Goal: Entertainment & Leisure: Consume media (video, audio)

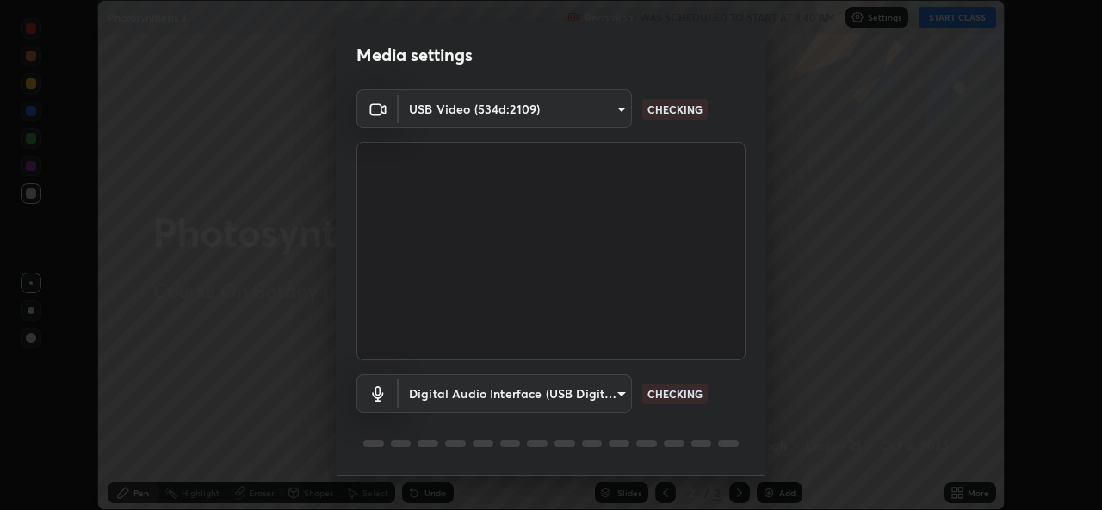
scroll to position [53, 0]
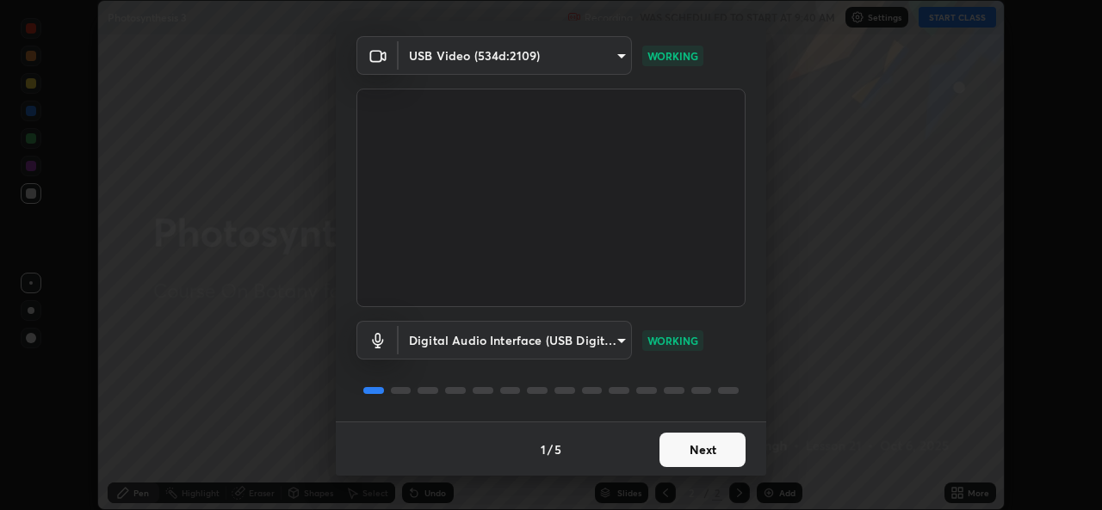
click at [687, 447] on button "Next" at bounding box center [702, 450] width 86 height 34
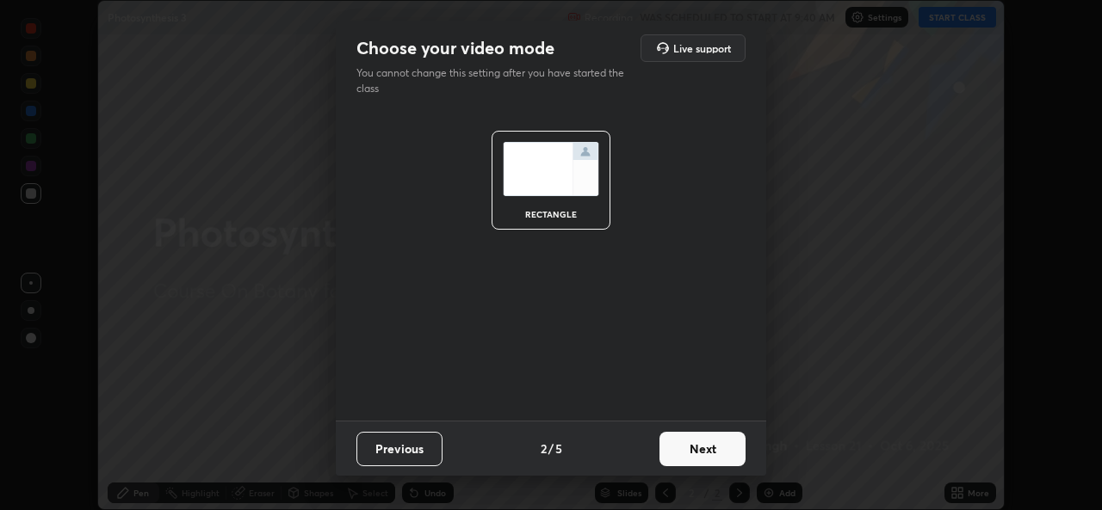
scroll to position [0, 0]
click at [696, 454] on button "Next" at bounding box center [702, 449] width 86 height 34
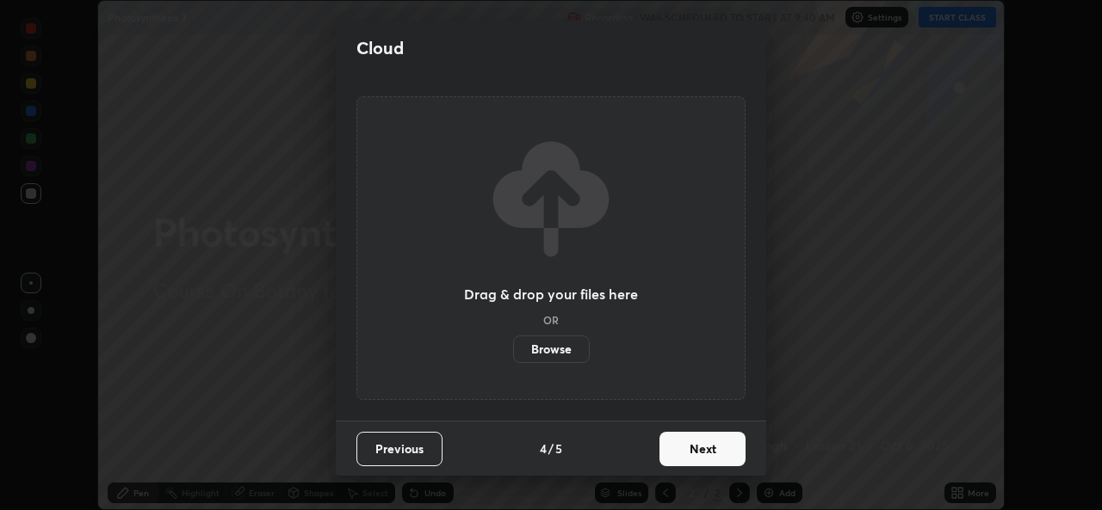
click at [702, 454] on button "Next" at bounding box center [702, 449] width 86 height 34
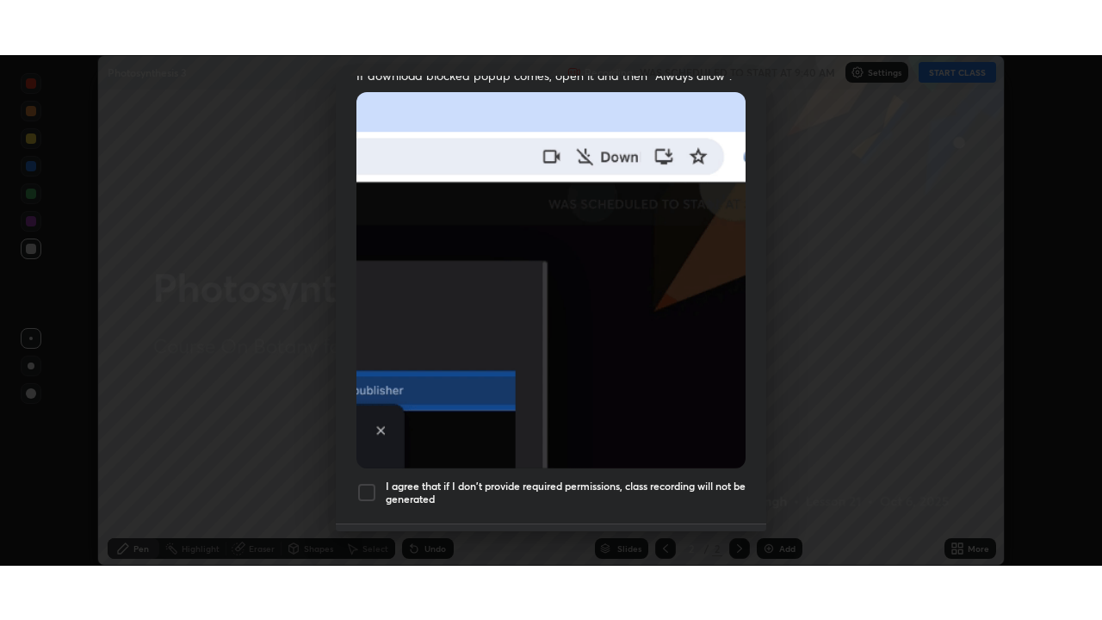
scroll to position [405, 0]
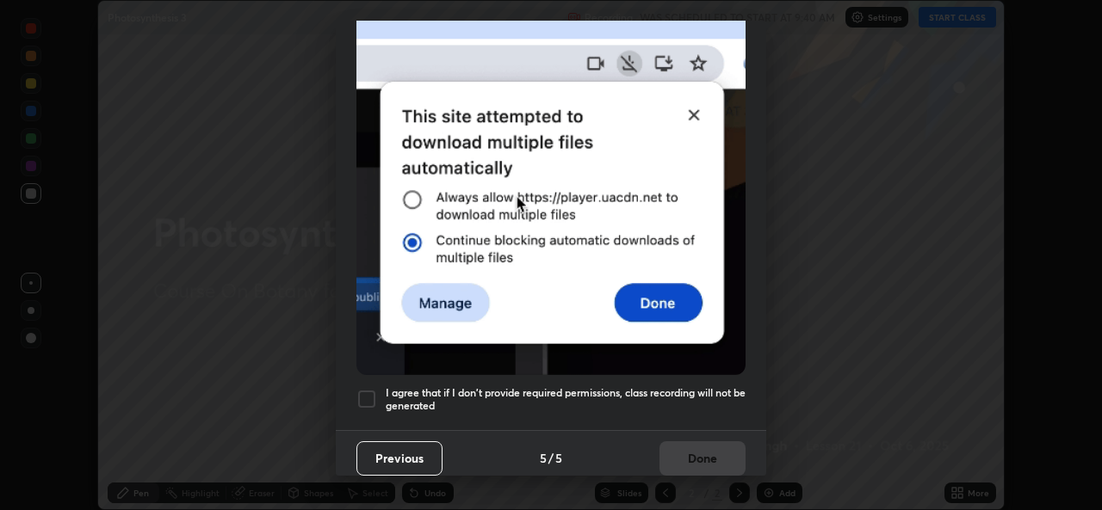
click at [537, 403] on h5 "I agree that if I don't provide required permissions, class recording will not …" at bounding box center [566, 399] width 360 height 27
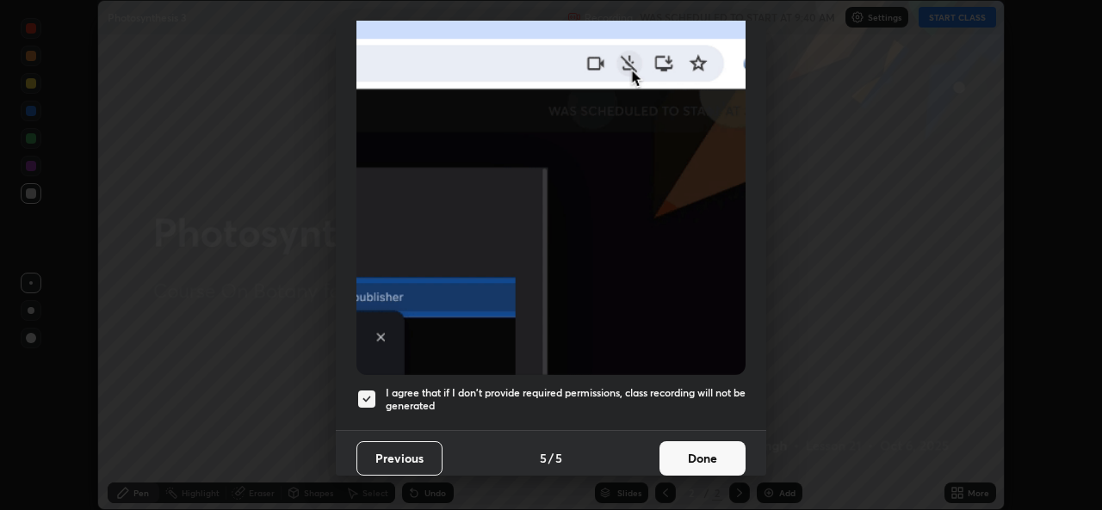
click at [666, 442] on button "Done" at bounding box center [702, 459] width 86 height 34
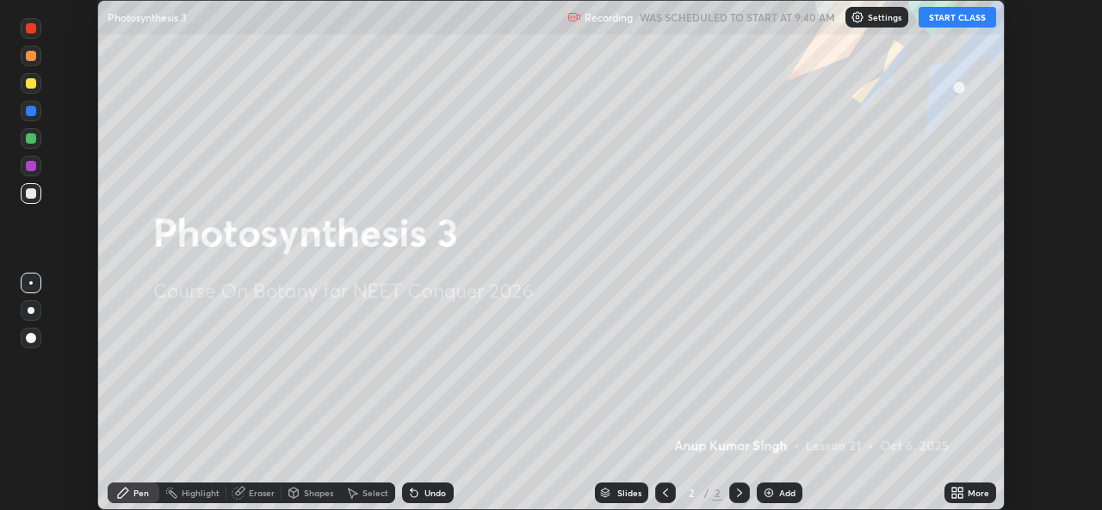
click at [957, 493] on icon at bounding box center [957, 493] width 14 height 14
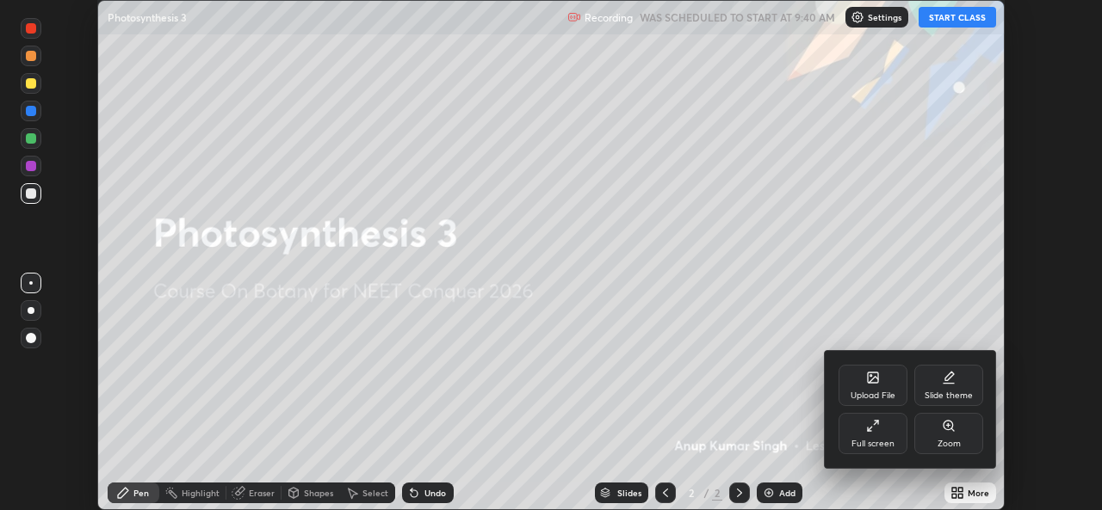
click at [887, 445] on div "Full screen" at bounding box center [872, 444] width 43 height 9
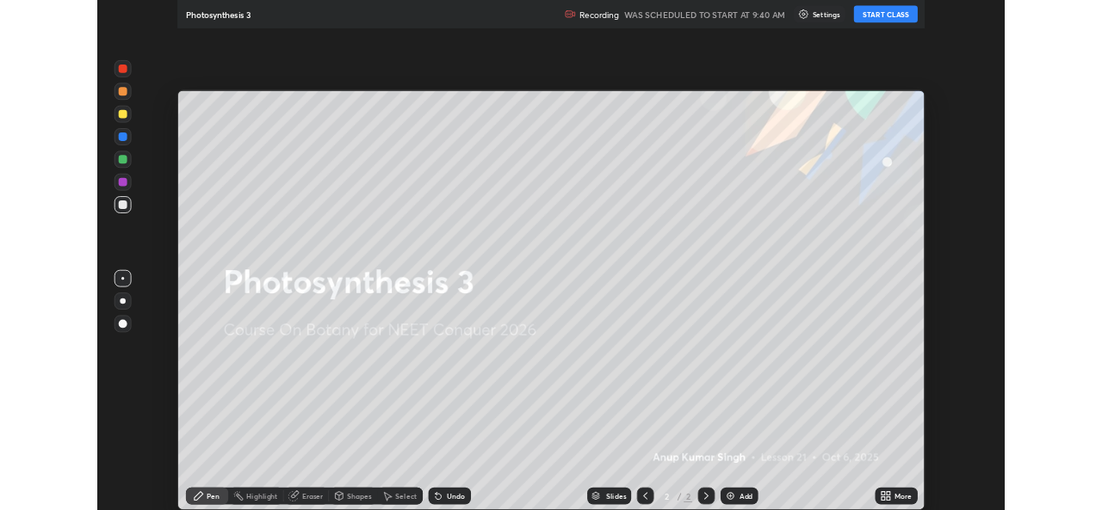
scroll to position [620, 1102]
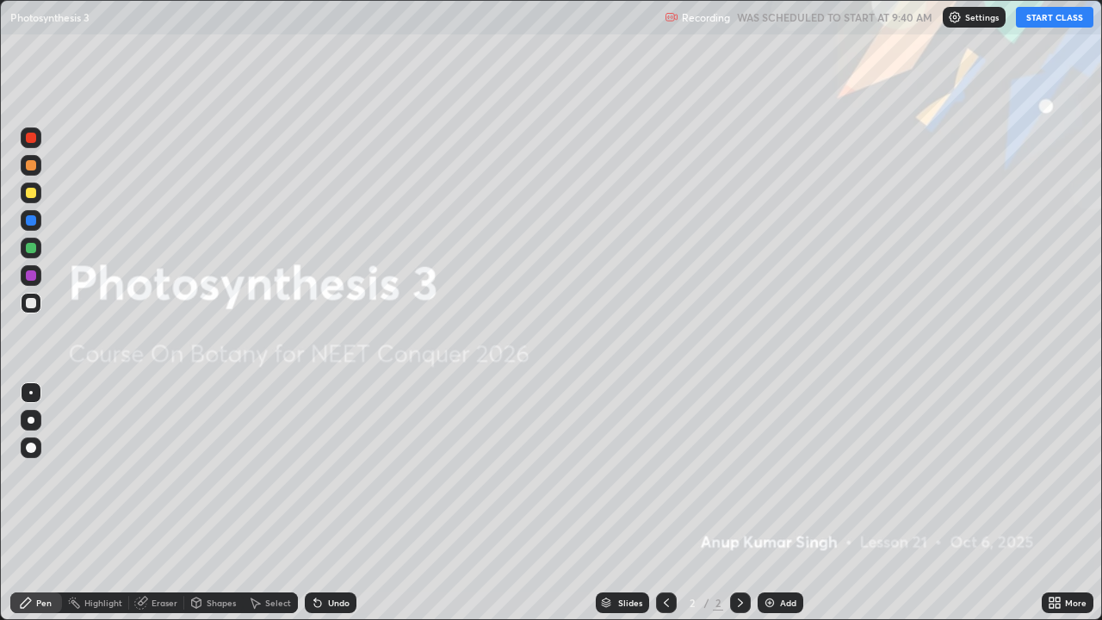
click at [1060, 12] on button "START CLASS" at bounding box center [1054, 17] width 77 height 21
click at [335, 510] on div "Undo" at bounding box center [339, 602] width 22 height 9
click at [328, 510] on div "Undo" at bounding box center [339, 602] width 22 height 9
click at [31, 446] on div at bounding box center [31, 447] width 10 height 10
click at [30, 246] on div at bounding box center [31, 248] width 10 height 10
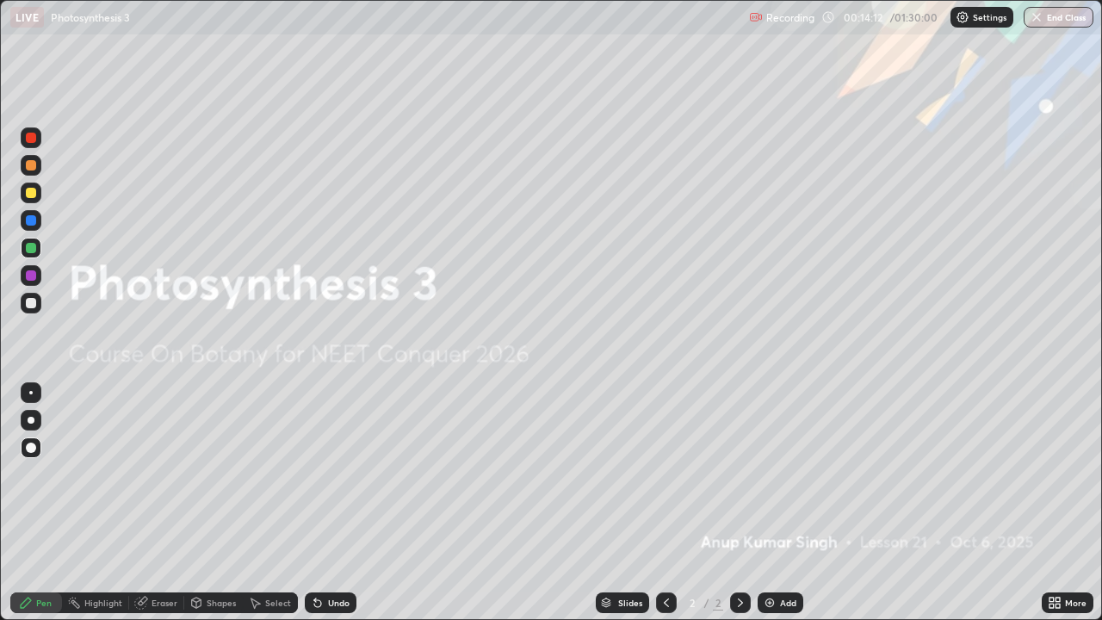
click at [770, 510] on img at bounding box center [770, 603] width 14 height 14
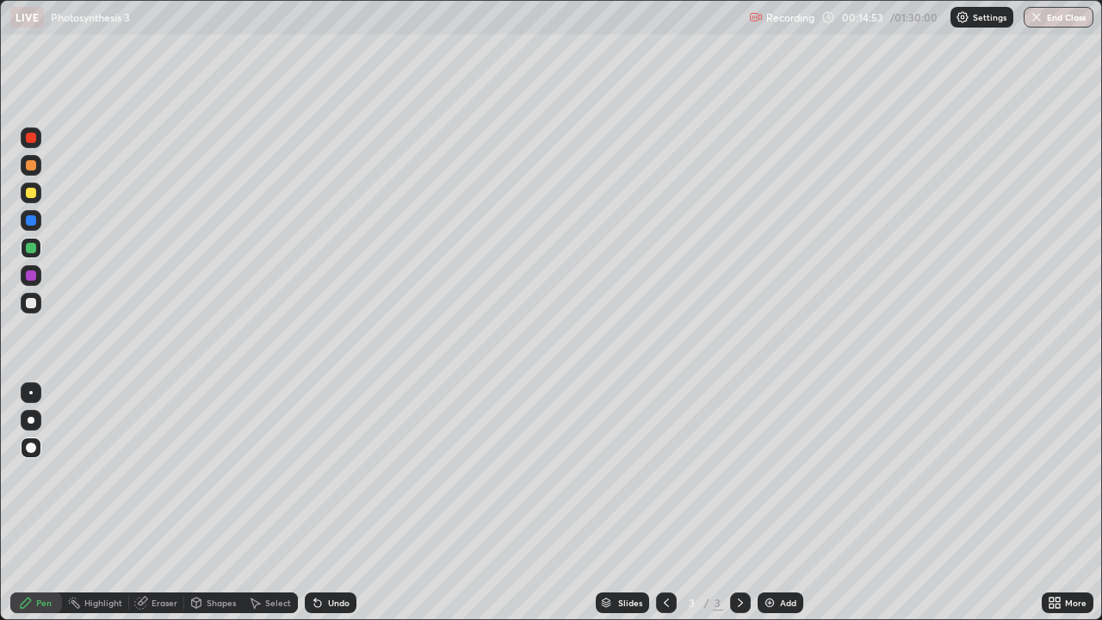
click at [771, 510] on img at bounding box center [770, 603] width 14 height 14
click at [662, 510] on icon at bounding box center [666, 603] width 14 height 14
click at [664, 510] on icon at bounding box center [666, 603] width 14 height 14
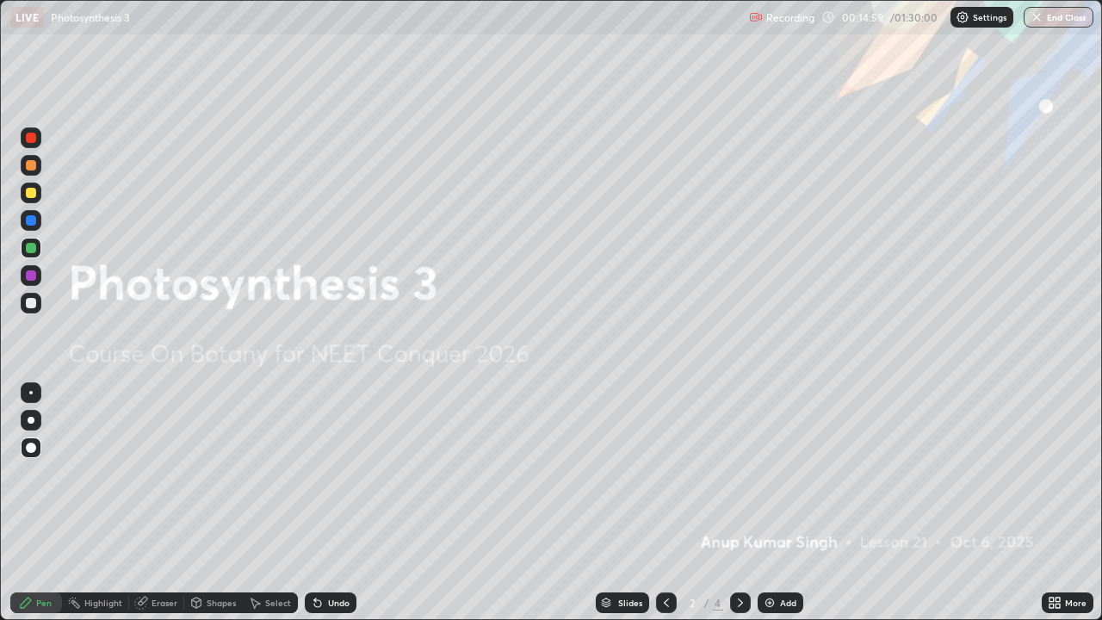
click at [739, 510] on icon at bounding box center [740, 602] width 5 height 9
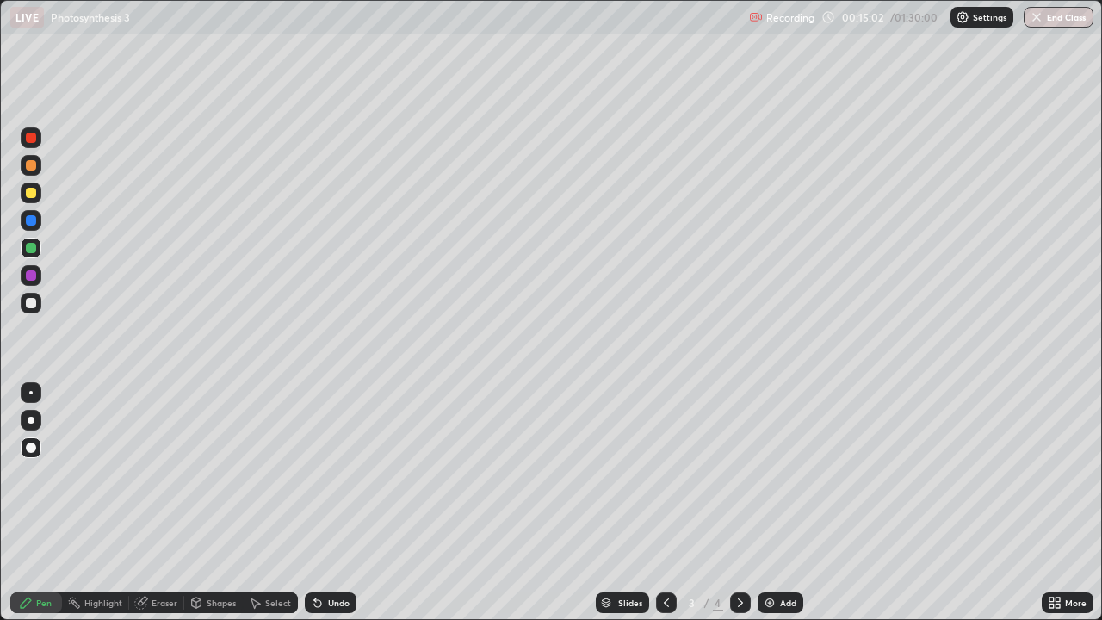
click at [29, 417] on div at bounding box center [31, 420] width 7 height 7
click at [30, 302] on div at bounding box center [31, 303] width 10 height 10
click at [34, 392] on div at bounding box center [31, 392] width 21 height 21
click at [33, 448] on div at bounding box center [31, 447] width 10 height 10
click at [31, 249] on div at bounding box center [31, 248] width 10 height 10
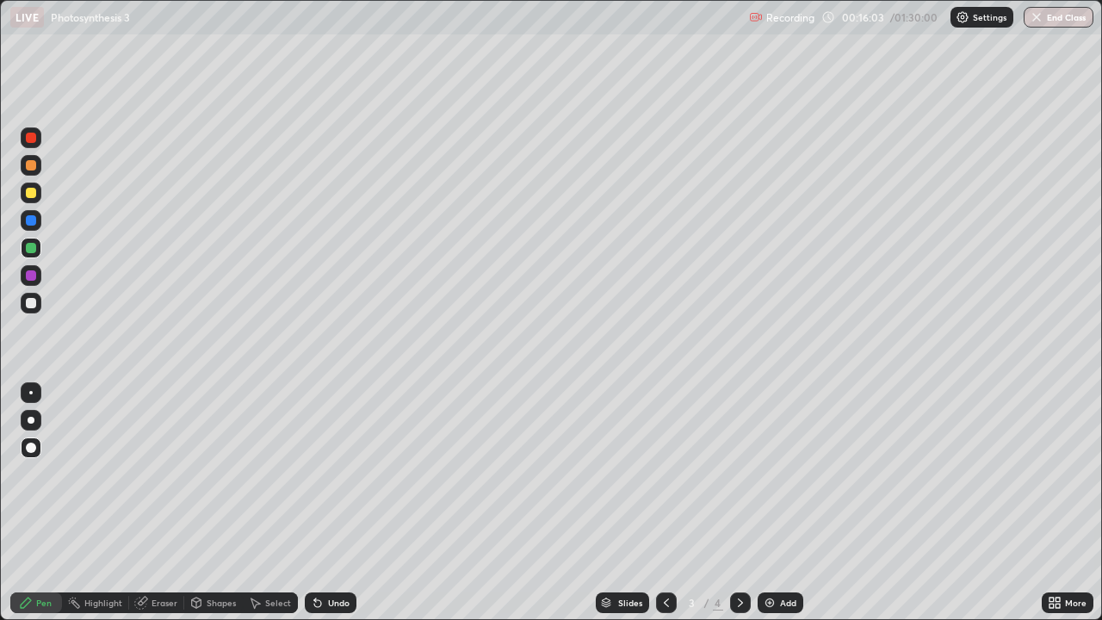
click at [28, 398] on div at bounding box center [31, 392] width 21 height 21
click at [34, 415] on div at bounding box center [31, 420] width 21 height 21
click at [33, 191] on div at bounding box center [31, 193] width 10 height 10
click at [32, 244] on div at bounding box center [31, 248] width 10 height 10
click at [28, 394] on div at bounding box center [31, 392] width 21 height 21
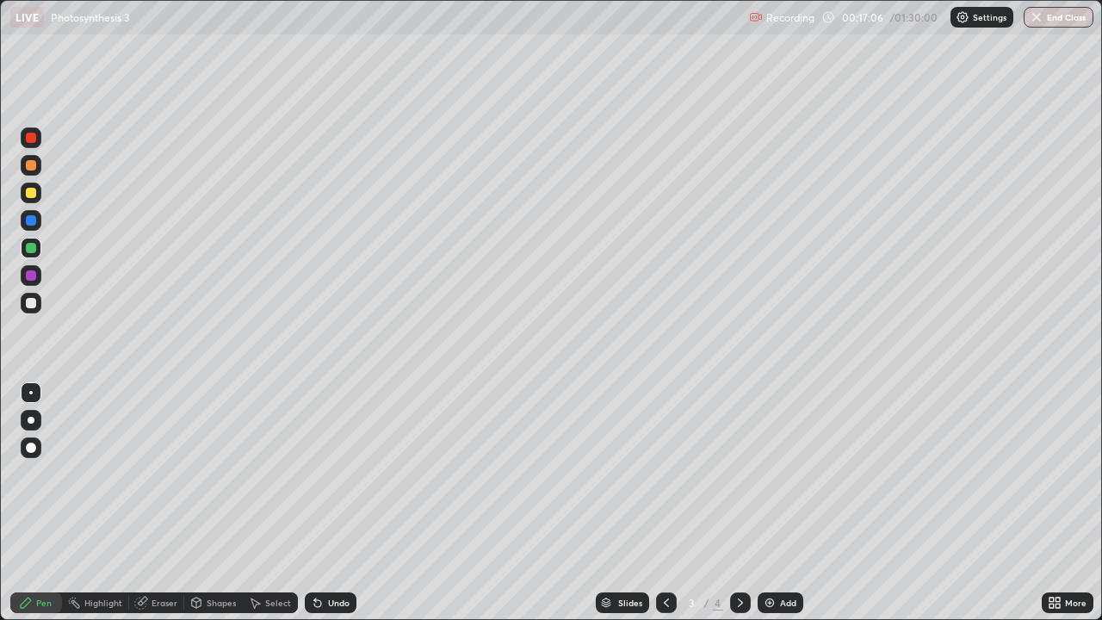
click at [32, 275] on div at bounding box center [31, 275] width 10 height 10
click at [33, 248] on div at bounding box center [31, 248] width 10 height 10
click at [33, 308] on div at bounding box center [31, 303] width 21 height 21
click at [34, 418] on div at bounding box center [31, 420] width 7 height 7
click at [22, 394] on div at bounding box center [31, 392] width 21 height 21
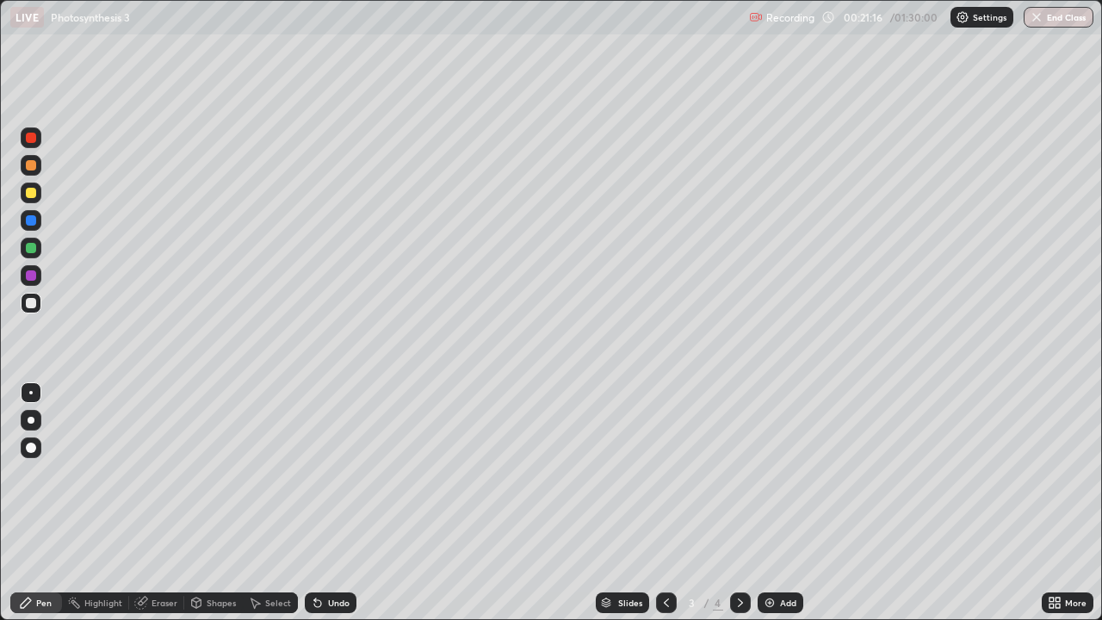
click at [22, 423] on div at bounding box center [31, 420] width 21 height 21
click at [24, 194] on div at bounding box center [31, 192] width 21 height 21
click at [32, 248] on div at bounding box center [31, 248] width 10 height 10
click at [769, 510] on div "Add" at bounding box center [780, 602] width 46 height 21
click at [33, 389] on div at bounding box center [31, 392] width 21 height 21
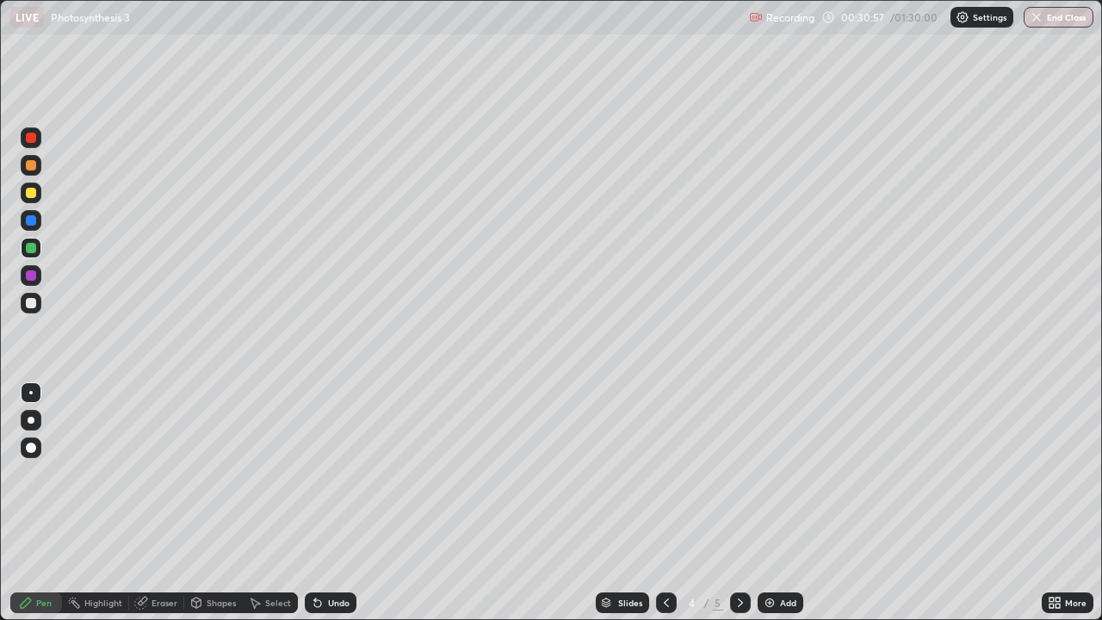
click at [29, 448] on div at bounding box center [31, 447] width 10 height 10
click at [31, 193] on div at bounding box center [31, 193] width 10 height 10
click at [162, 510] on div "Eraser" at bounding box center [164, 602] width 26 height 9
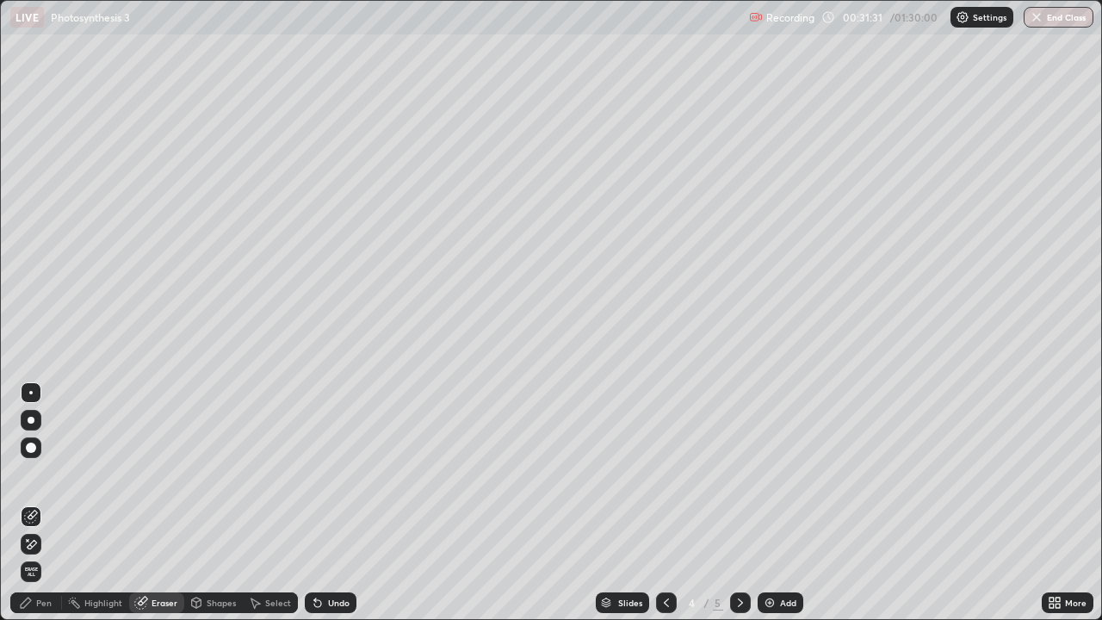
click at [50, 510] on div "Pen" at bounding box center [43, 602] width 15 height 9
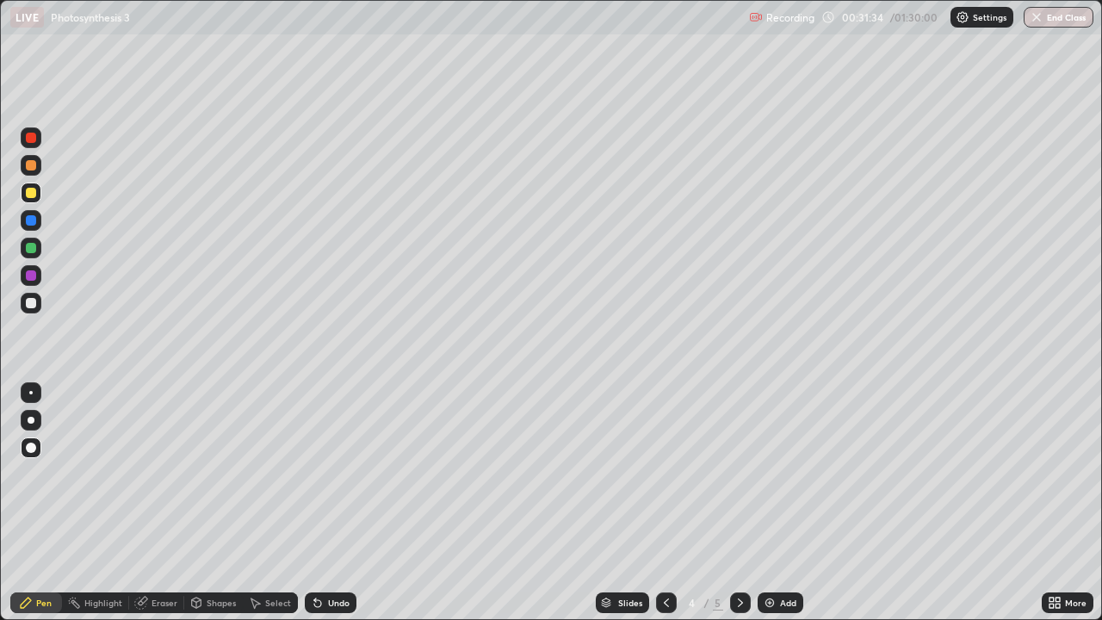
click at [159, 510] on div "Eraser" at bounding box center [164, 602] width 26 height 9
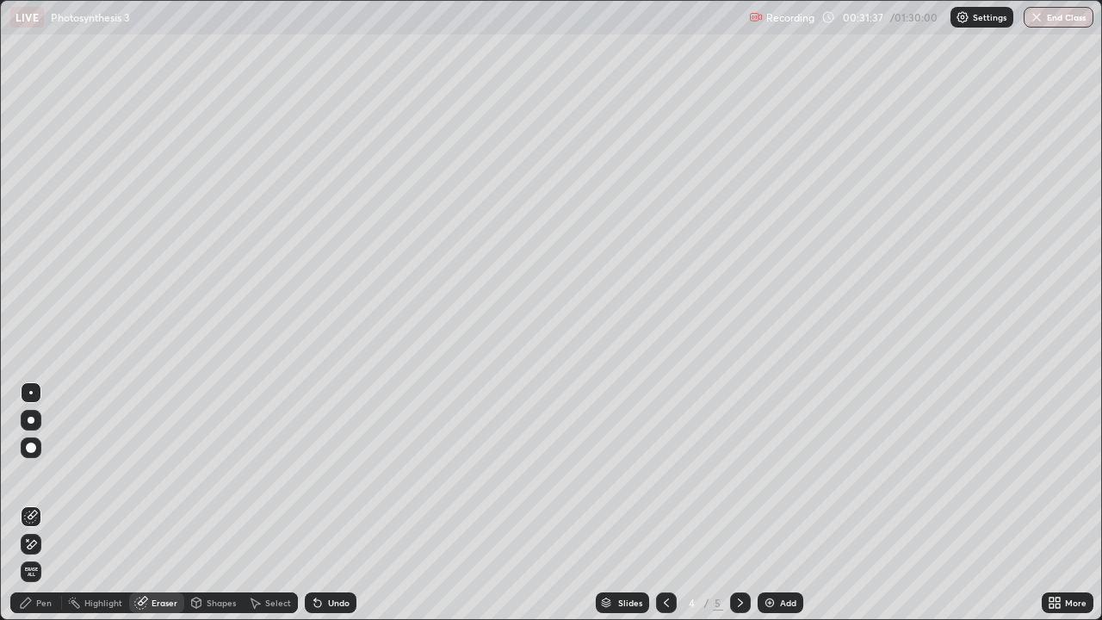
click at [52, 510] on div "Pen" at bounding box center [36, 602] width 52 height 21
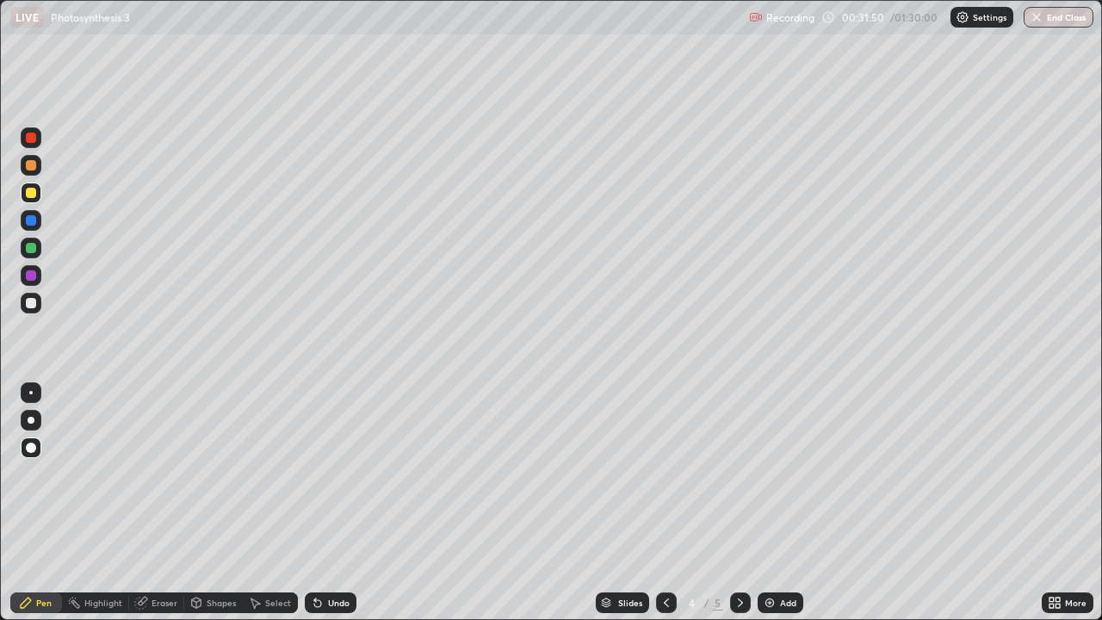
click at [24, 302] on div at bounding box center [31, 303] width 21 height 21
click at [40, 393] on div at bounding box center [31, 392] width 21 height 21
click at [34, 448] on div at bounding box center [31, 447] width 10 height 10
click at [40, 169] on div at bounding box center [31, 165] width 21 height 21
click at [173, 510] on div "Eraser" at bounding box center [164, 602] width 26 height 9
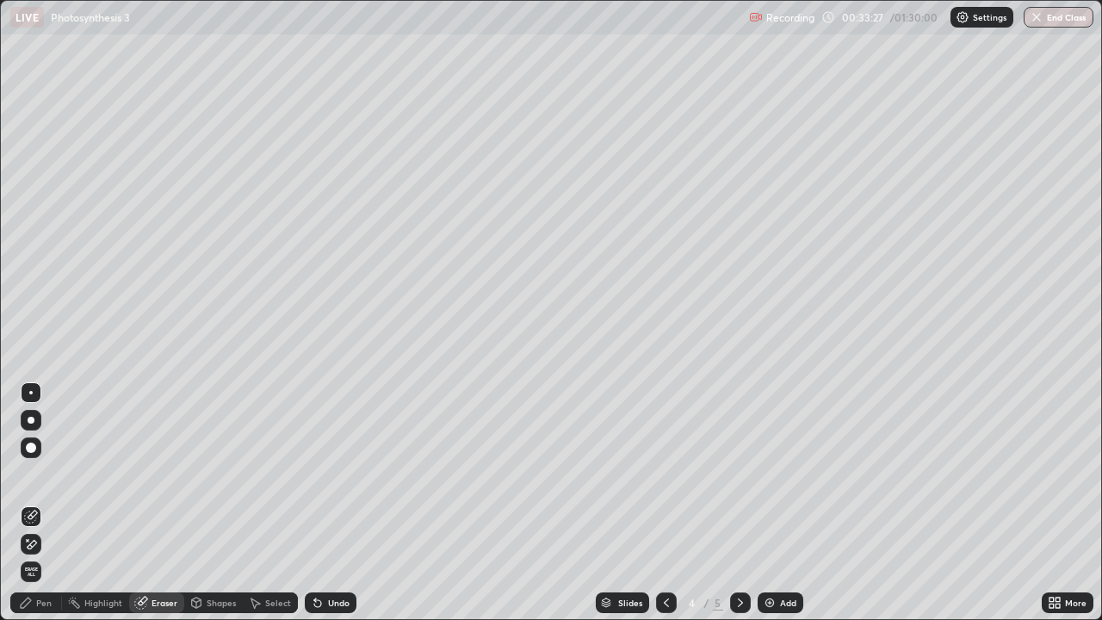
click at [51, 510] on div "Pen" at bounding box center [36, 602] width 52 height 21
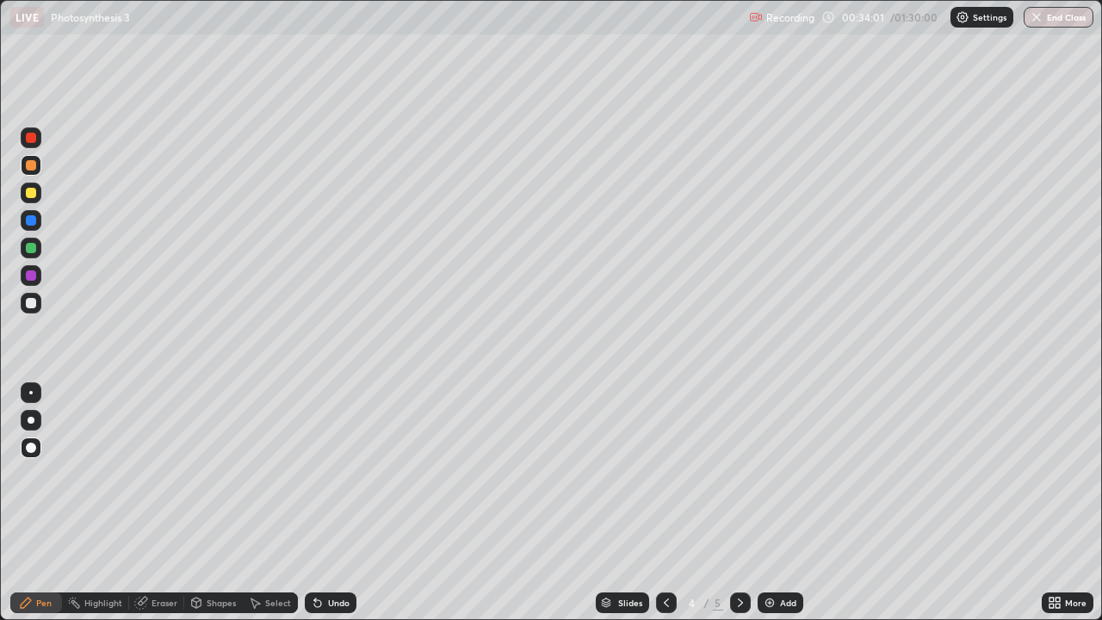
click at [33, 195] on div at bounding box center [31, 193] width 10 height 10
click at [30, 420] on div at bounding box center [31, 420] width 7 height 7
click at [30, 298] on div at bounding box center [31, 303] width 10 height 10
click at [782, 510] on div "Add" at bounding box center [780, 602] width 46 height 21
click at [30, 446] on div at bounding box center [31, 447] width 10 height 10
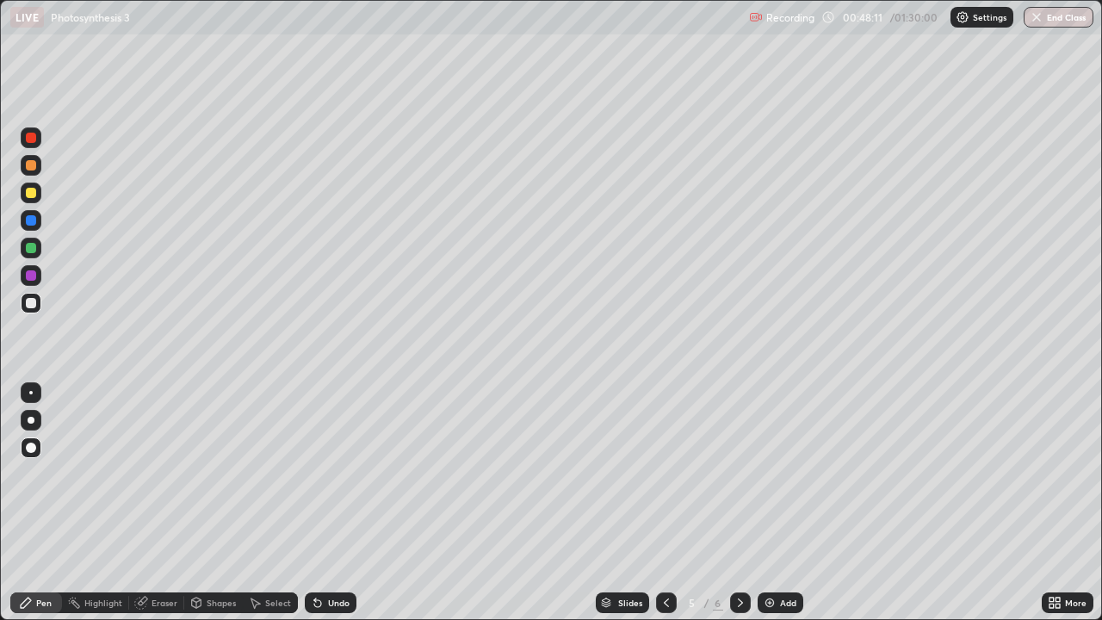
click at [24, 193] on div at bounding box center [31, 192] width 21 height 21
click at [34, 417] on div at bounding box center [31, 420] width 21 height 21
click at [35, 305] on div at bounding box center [31, 303] width 10 height 10
click at [30, 191] on div at bounding box center [31, 193] width 10 height 10
click at [29, 442] on div at bounding box center [31, 447] width 10 height 10
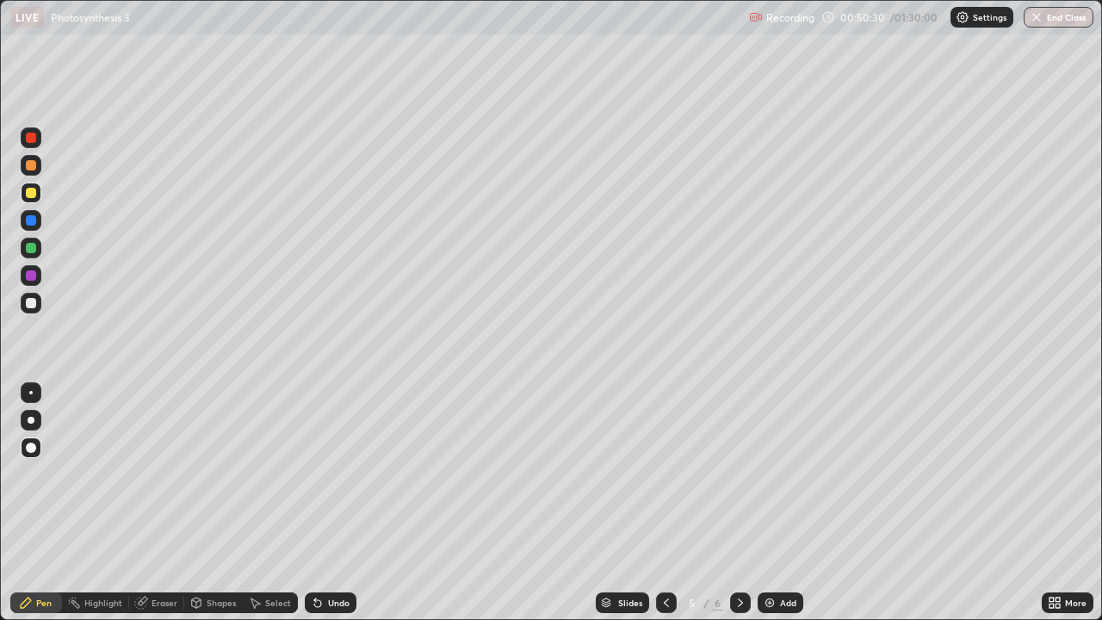
click at [33, 308] on div at bounding box center [31, 303] width 21 height 21
click at [33, 303] on div at bounding box center [31, 303] width 10 height 10
click at [31, 393] on div at bounding box center [30, 392] width 3 height 3
click at [30, 248] on div at bounding box center [31, 248] width 10 height 10
click at [33, 305] on div at bounding box center [31, 303] width 10 height 10
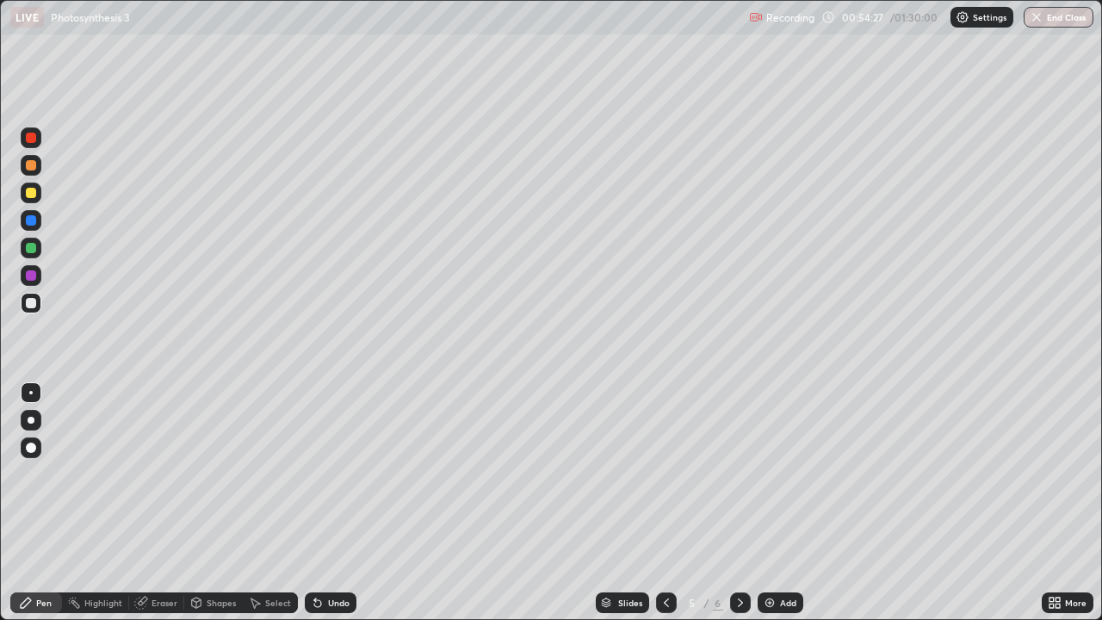
click at [163, 510] on div "Eraser" at bounding box center [164, 602] width 26 height 9
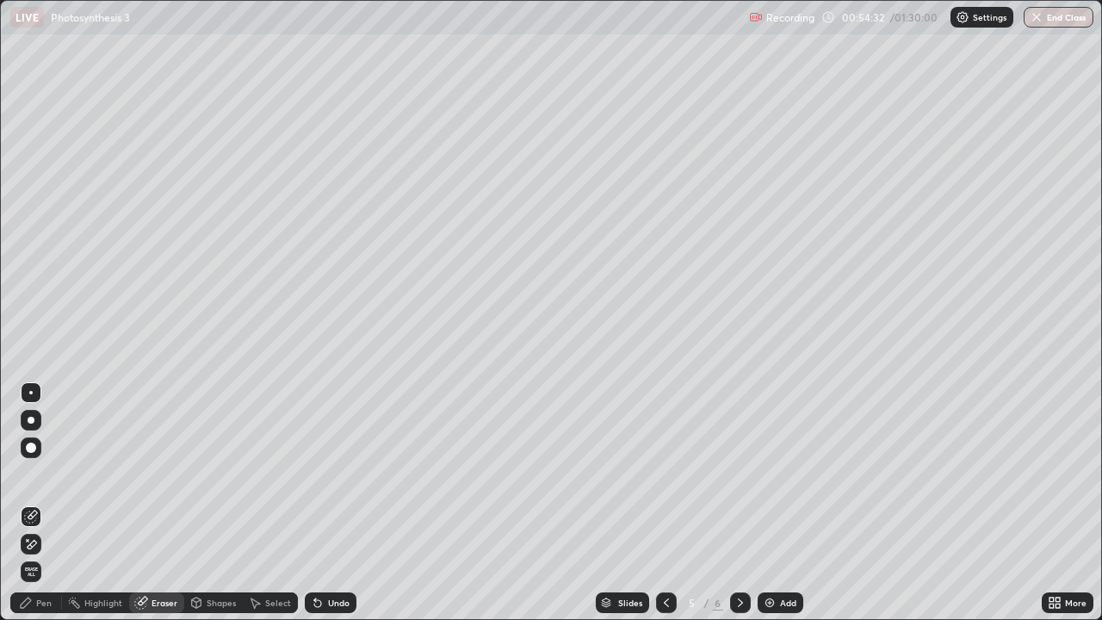
click at [48, 510] on div "Pen" at bounding box center [43, 602] width 15 height 9
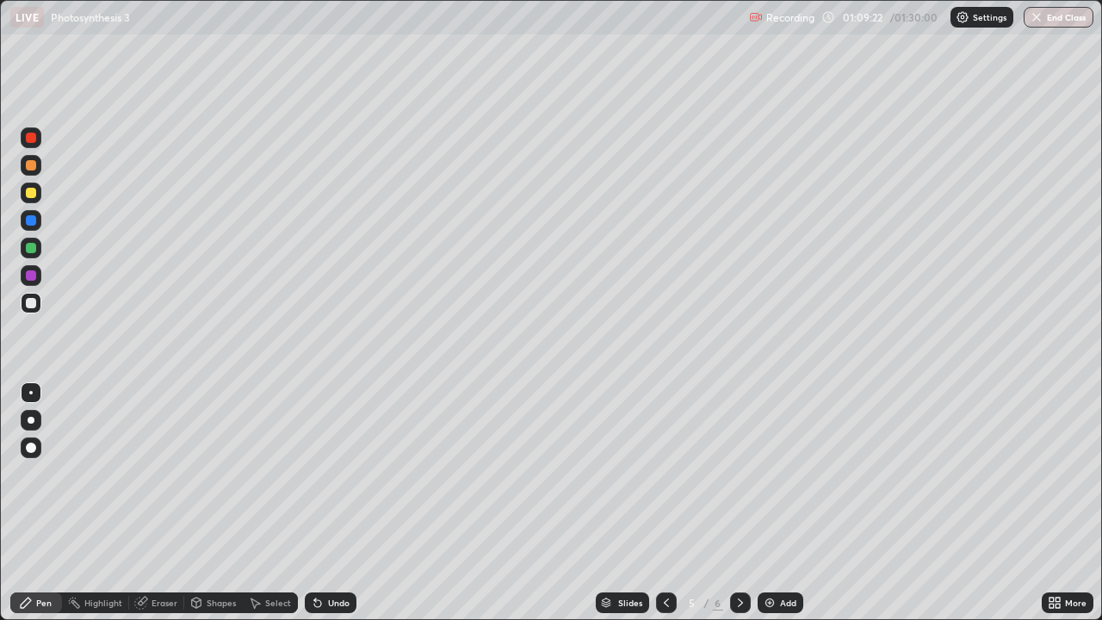
click at [773, 510] on img at bounding box center [770, 603] width 14 height 14
click at [29, 419] on div at bounding box center [31, 420] width 7 height 7
click at [22, 448] on div at bounding box center [31, 447] width 21 height 21
click at [31, 391] on div at bounding box center [30, 392] width 3 height 3
click at [28, 191] on div at bounding box center [31, 193] width 10 height 10
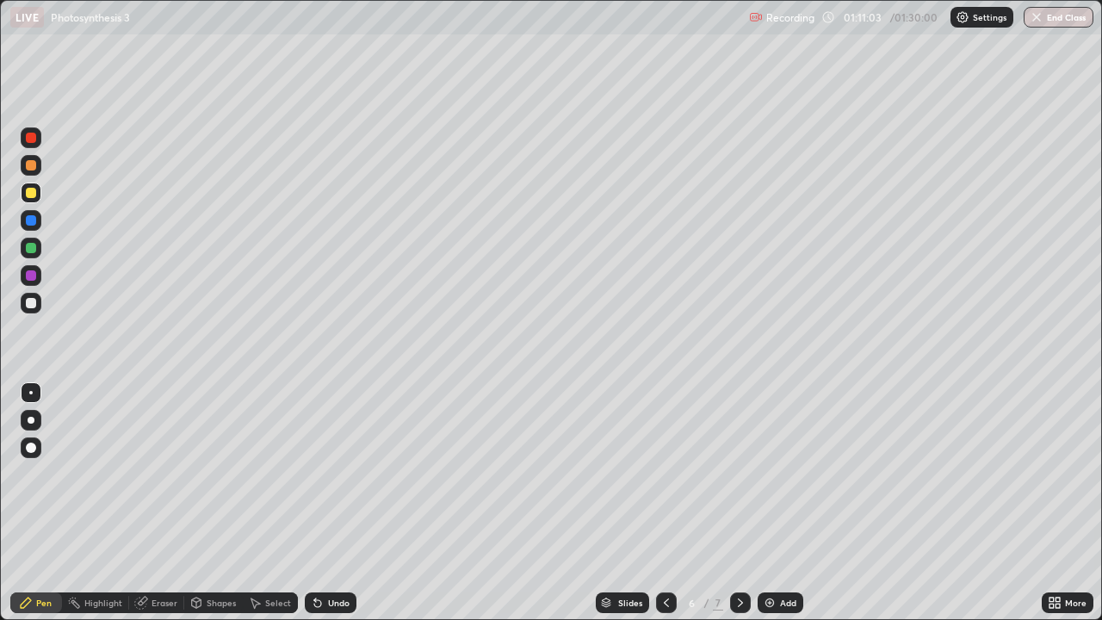
click at [28, 446] on div at bounding box center [31, 447] width 10 height 10
click at [159, 510] on div "Eraser" at bounding box center [164, 602] width 26 height 9
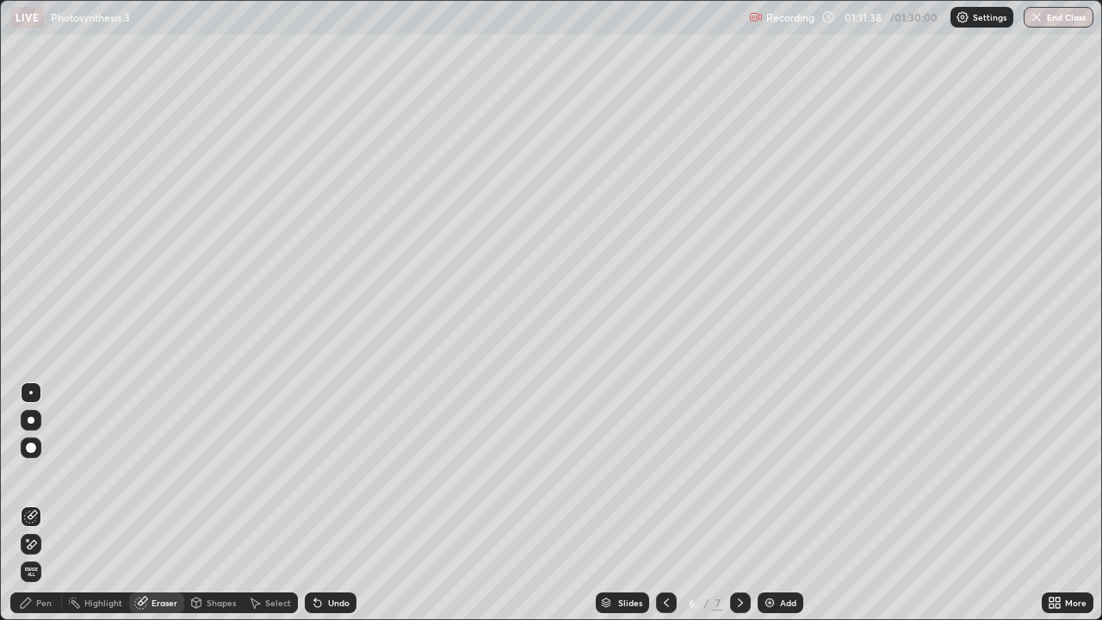
click at [53, 510] on div "Pen" at bounding box center [36, 602] width 52 height 21
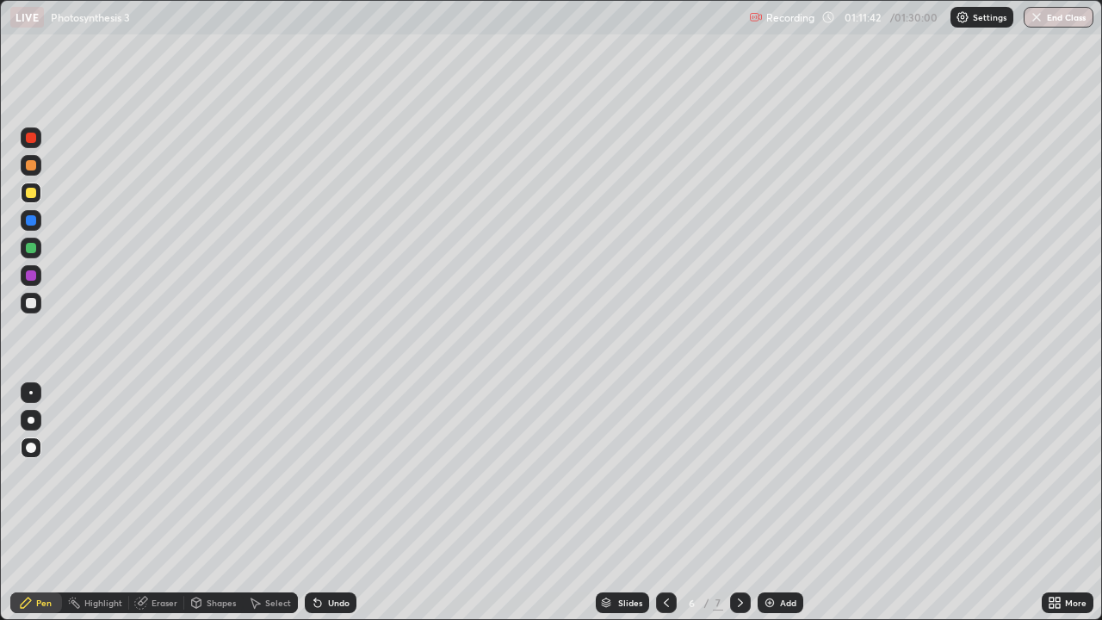
click at [167, 510] on div "Eraser" at bounding box center [164, 602] width 26 height 9
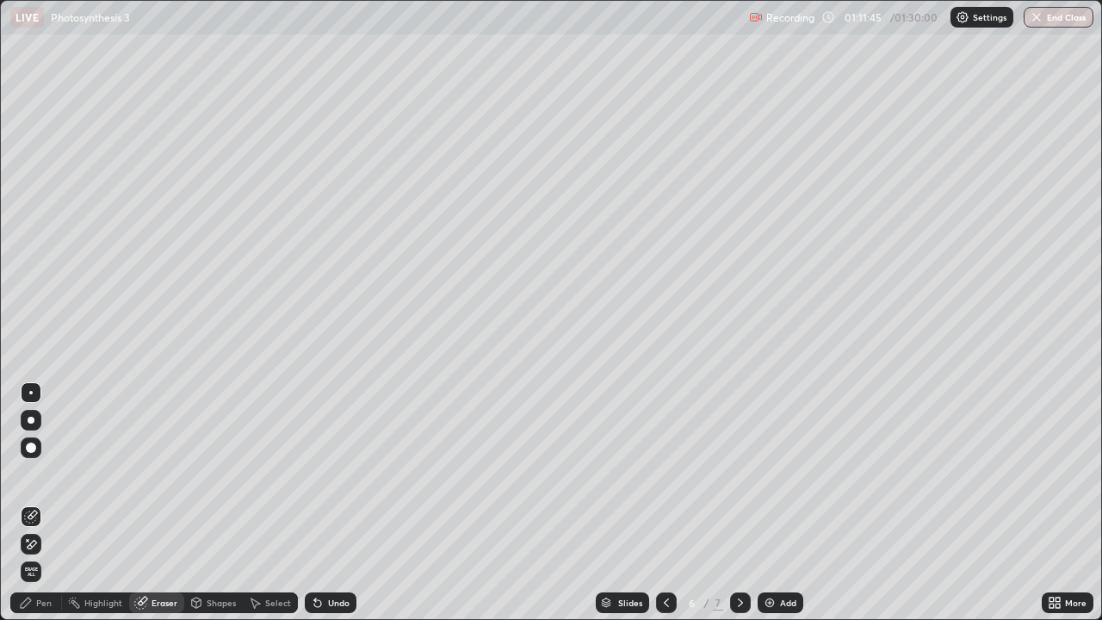
click at [47, 510] on div "Pen" at bounding box center [43, 602] width 15 height 9
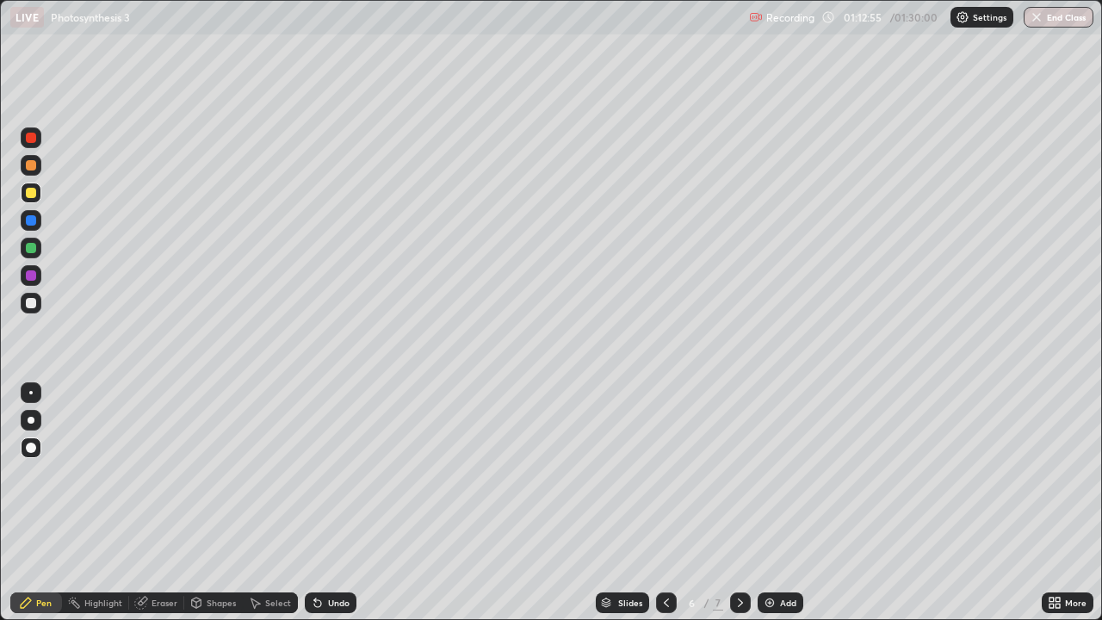
click at [160, 510] on div "Eraser" at bounding box center [164, 602] width 26 height 9
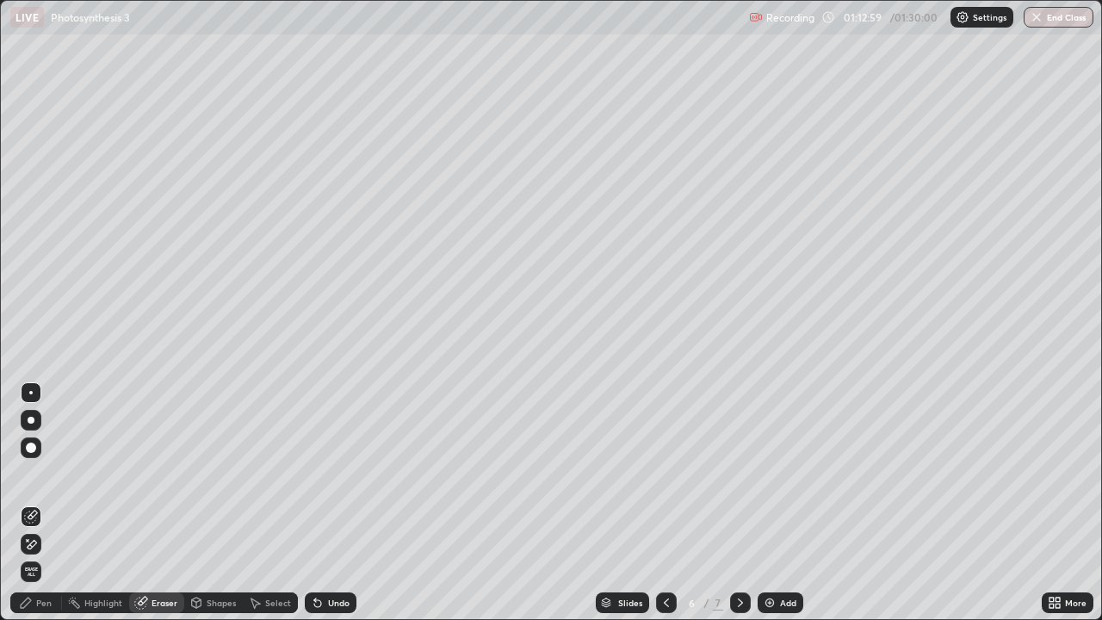
click at [48, 510] on div "Pen" at bounding box center [36, 602] width 52 height 21
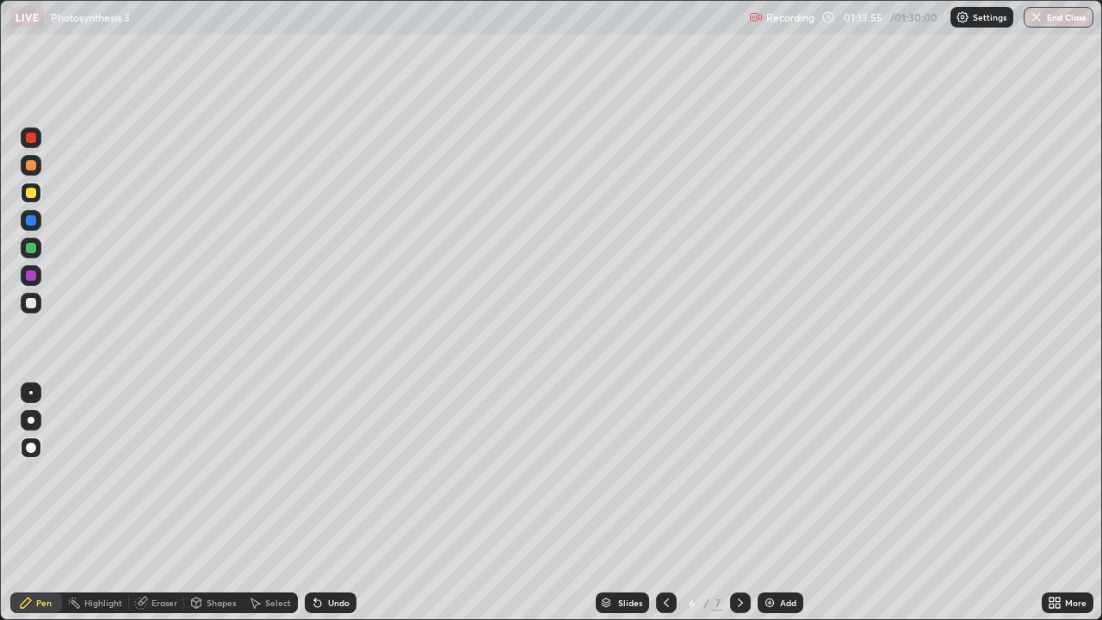
click at [34, 216] on div at bounding box center [31, 220] width 10 height 10
click at [665, 510] on icon at bounding box center [666, 603] width 14 height 14
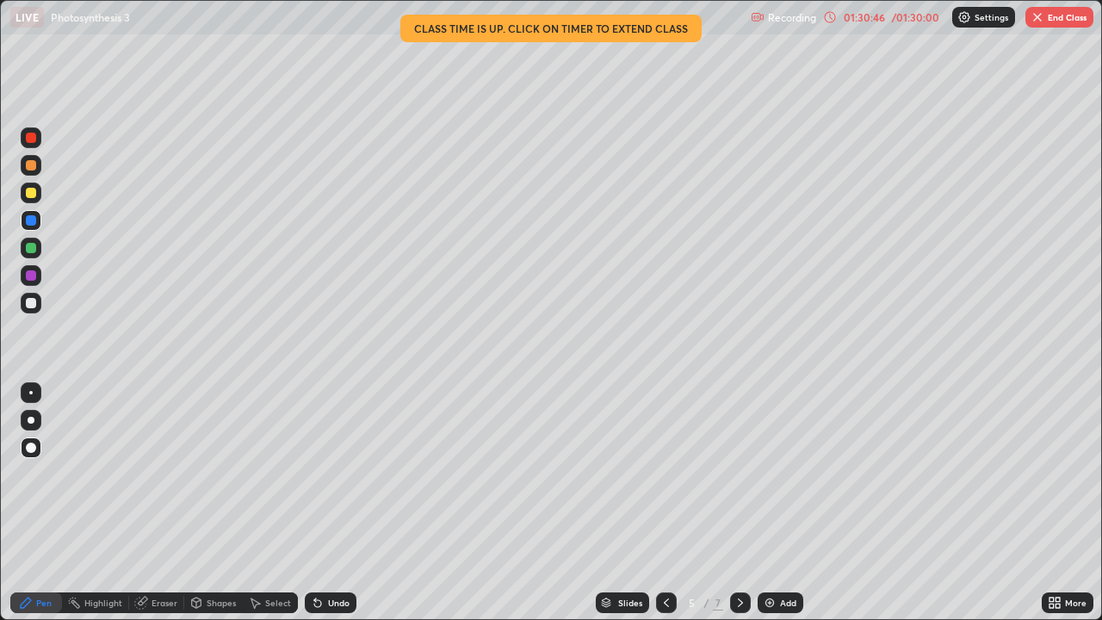
click at [1041, 19] on img "button" at bounding box center [1037, 17] width 14 height 14
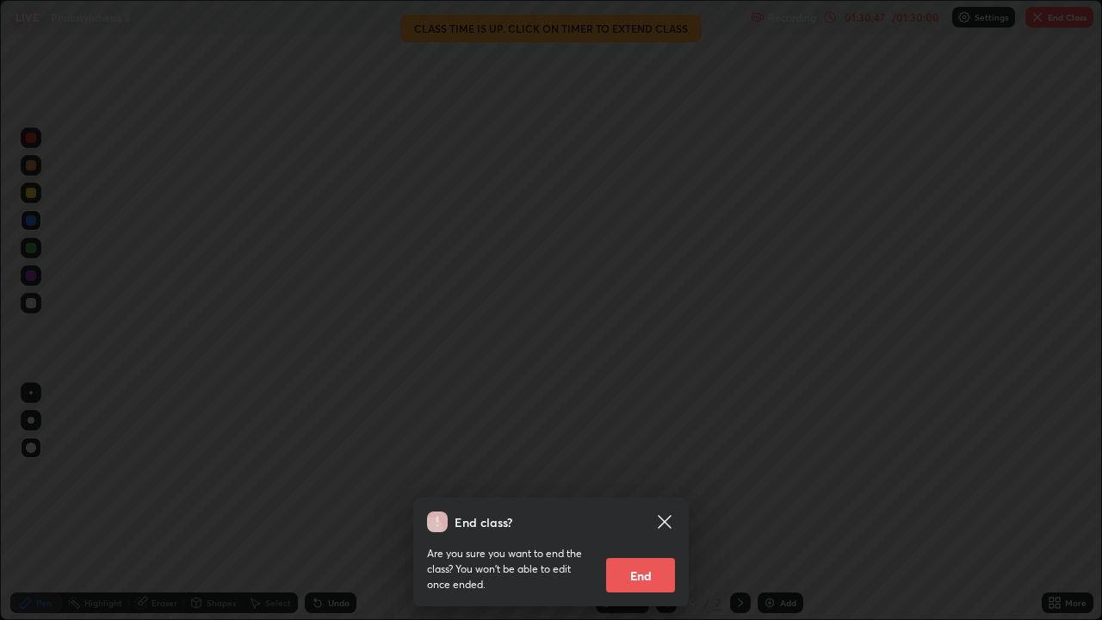
click at [635, 510] on button "End" at bounding box center [640, 575] width 69 height 34
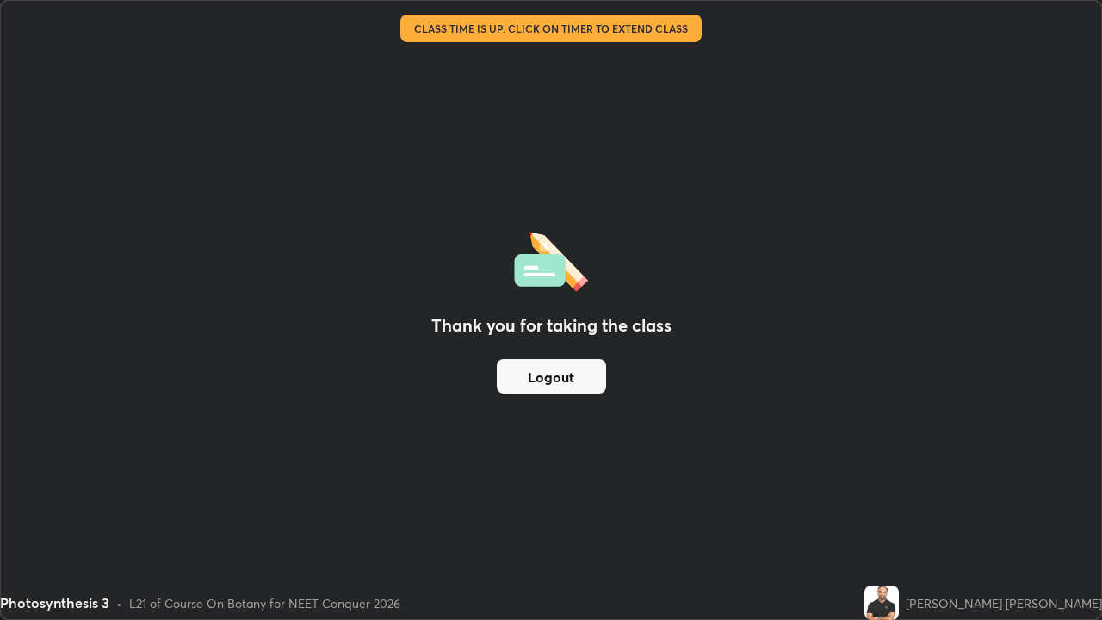
click at [573, 382] on button "Logout" at bounding box center [551, 376] width 109 height 34
click at [558, 375] on button "Logout" at bounding box center [551, 376] width 109 height 34
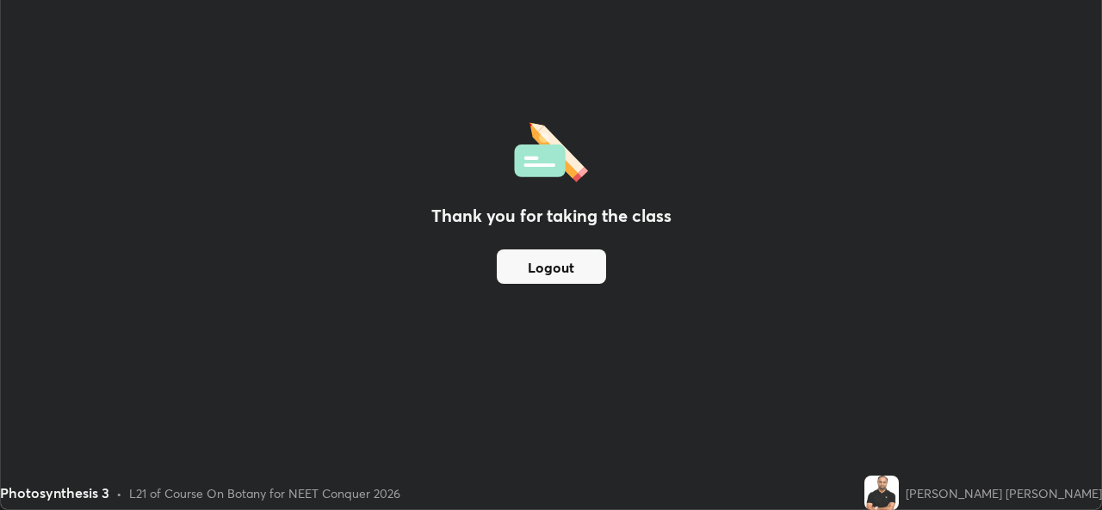
scroll to position [85566, 84975]
